Goal: Information Seeking & Learning: Learn about a topic

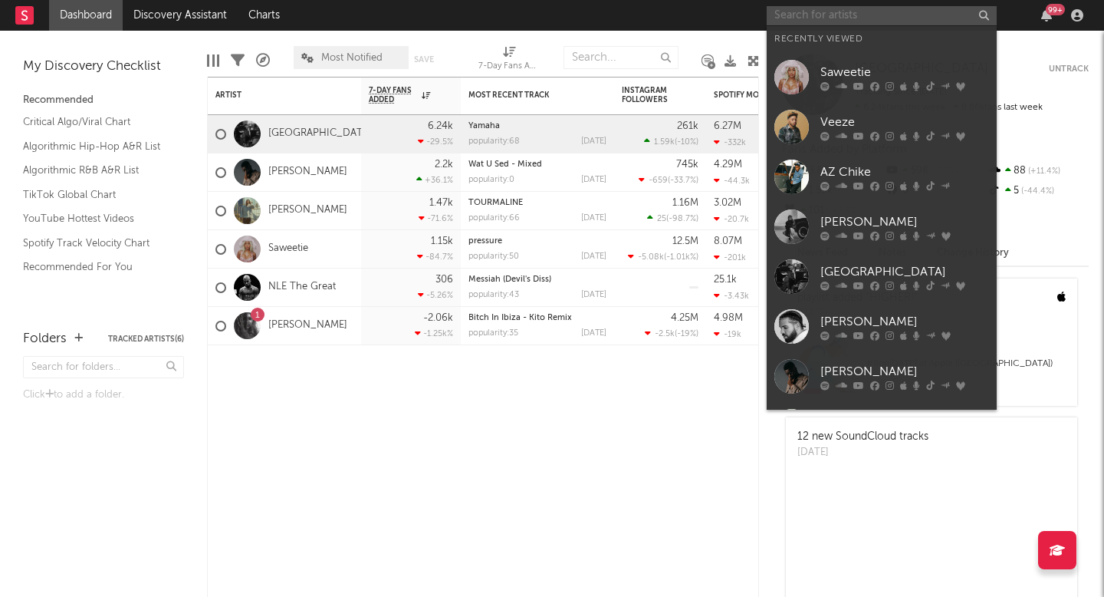
click at [791, 16] on input "text" at bounding box center [882, 15] width 230 height 19
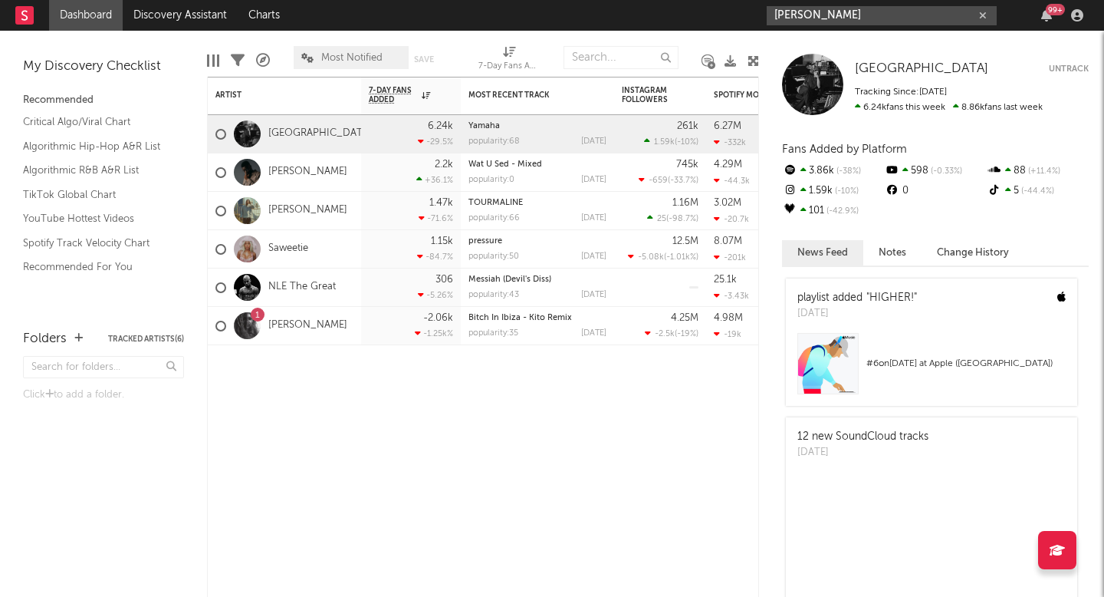
type input "[PERSON_NAME]"
click at [981, 14] on icon "button" at bounding box center [983, 16] width 8 height 10
click at [905, 12] on input "text" at bounding box center [882, 15] width 230 height 19
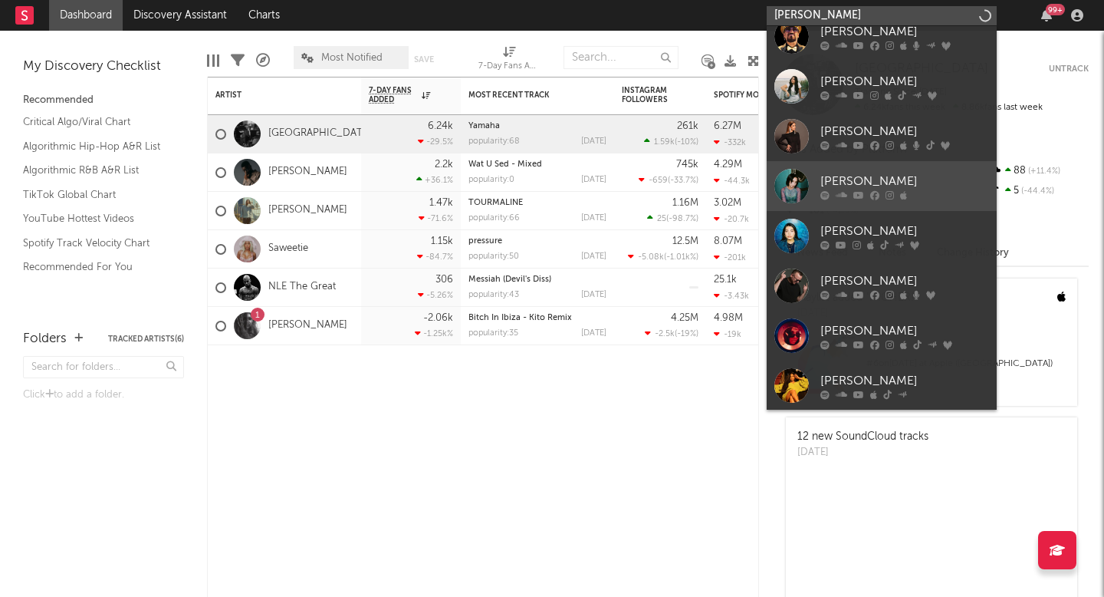
scroll to position [165, 0]
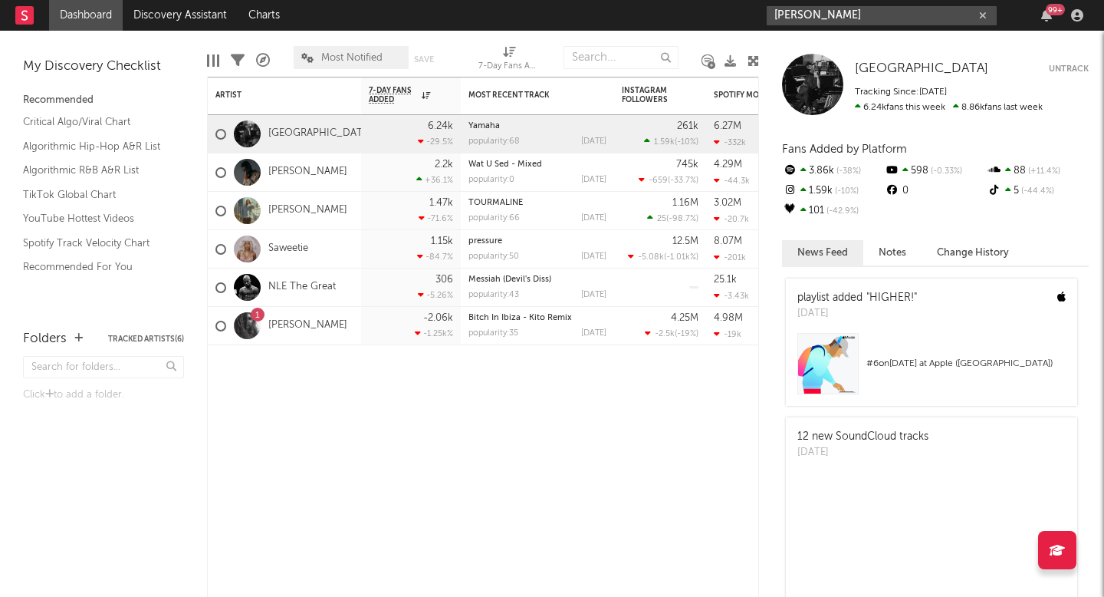
click at [824, 21] on input "[PERSON_NAME]" at bounding box center [882, 15] width 230 height 19
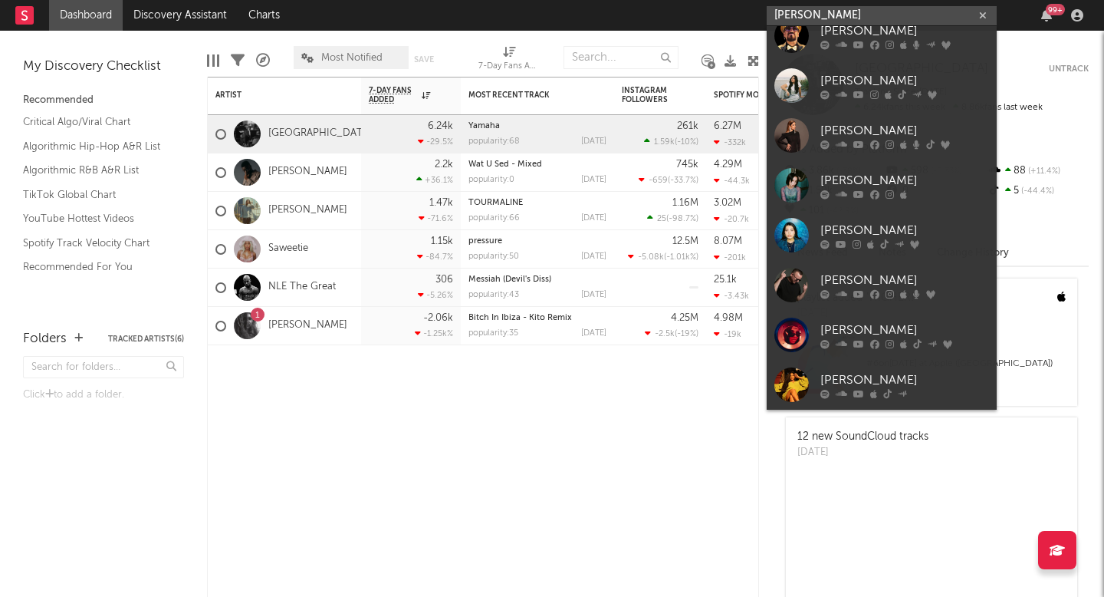
type input "[PERSON_NAME]"
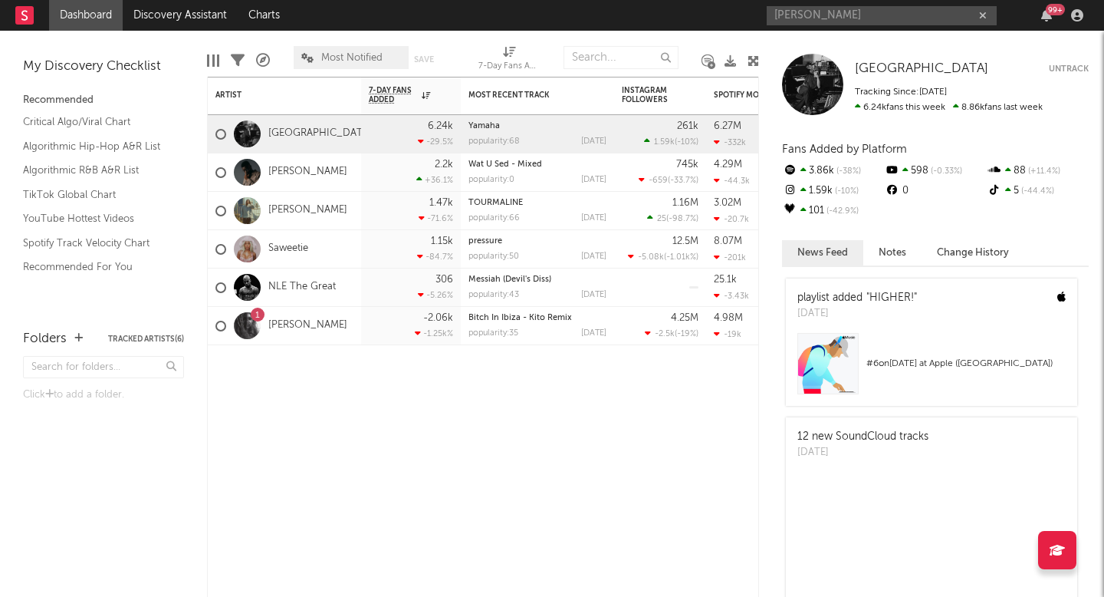
click at [824, 412] on div "playlist added " HIGHER! " [DATE] # 6 on [DATE] at Apple ([GEOGRAPHIC_DATA]) 12…" at bounding box center [935, 436] width 307 height 322
click at [836, 11] on input "[PERSON_NAME]" at bounding box center [882, 15] width 230 height 19
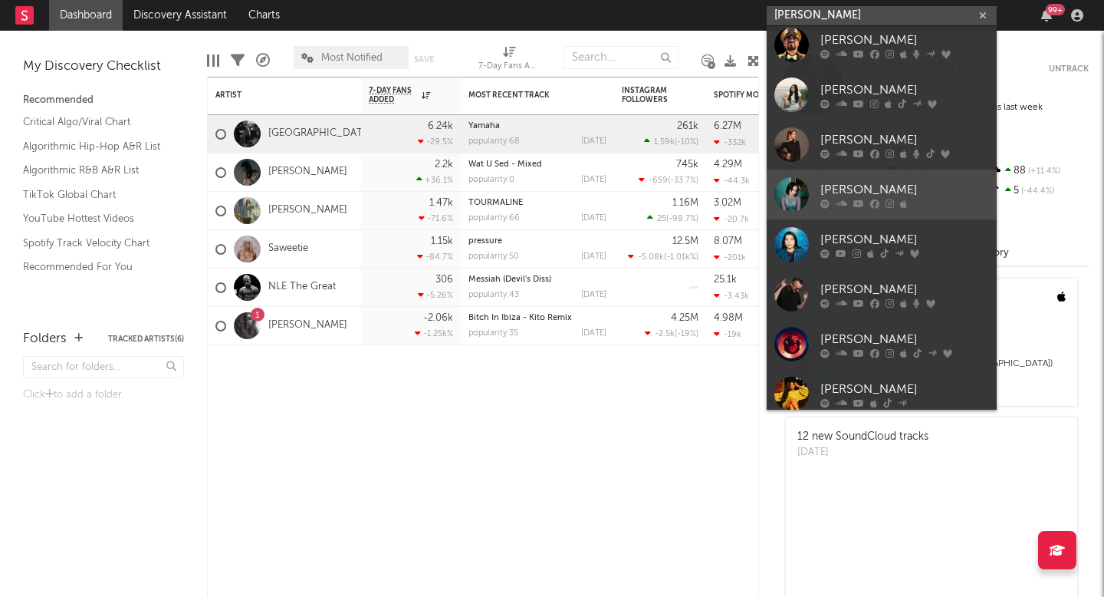
scroll to position [160, 0]
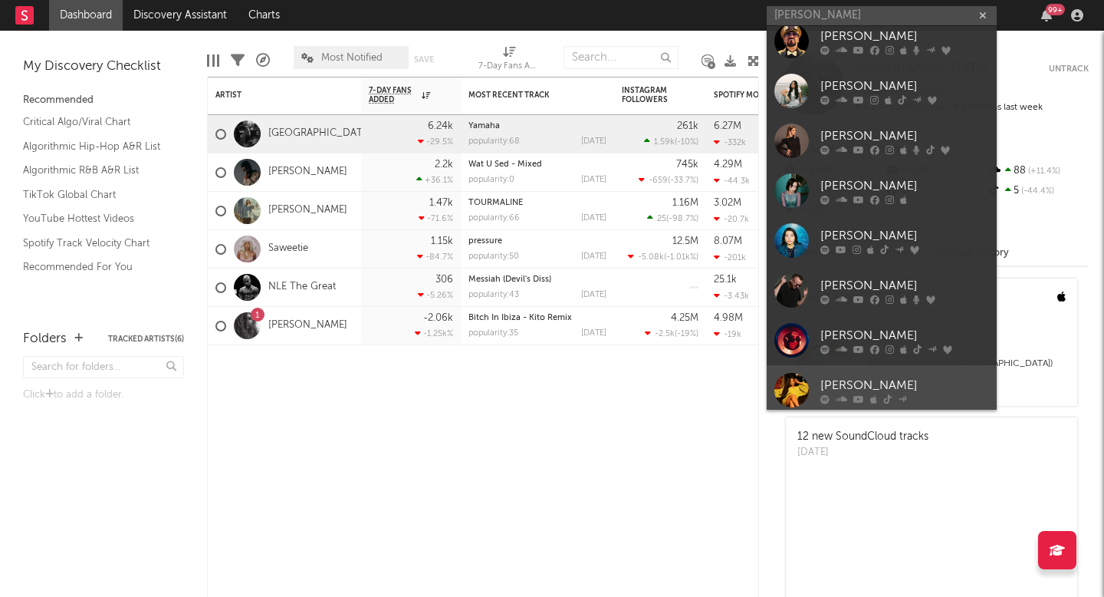
click at [844, 384] on div "[PERSON_NAME]" at bounding box center [905, 385] width 169 height 18
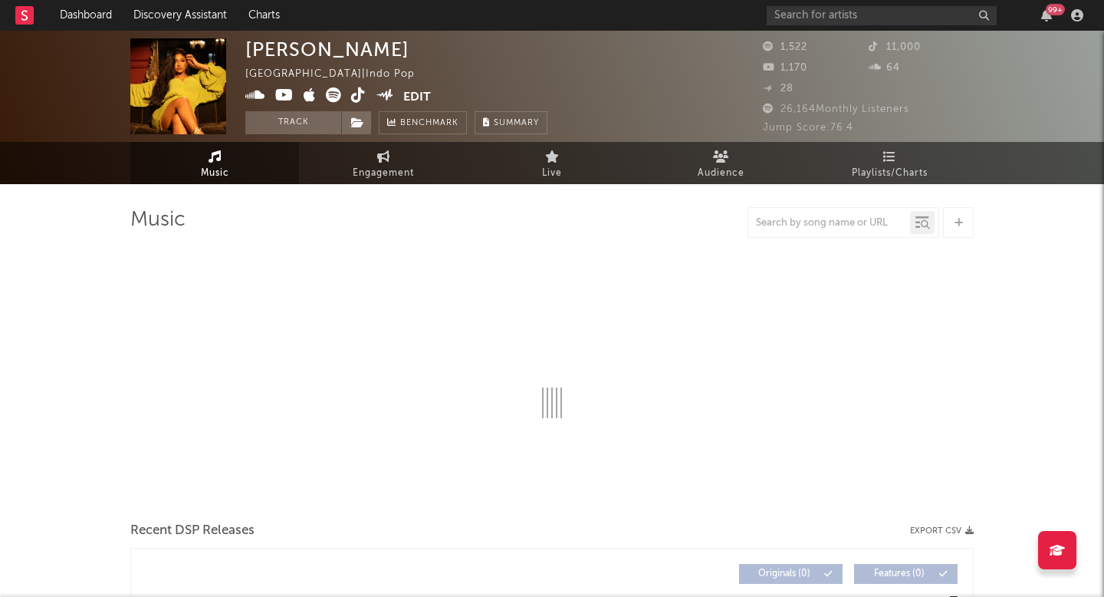
select select "6m"
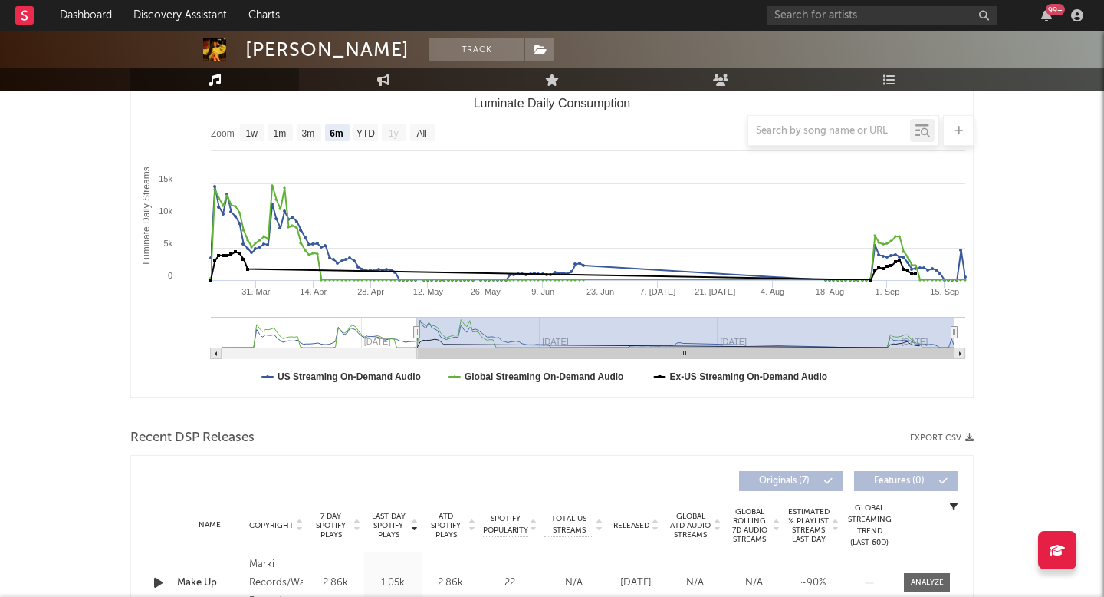
scroll to position [216, 0]
